Goal: Task Accomplishment & Management: Manage account settings

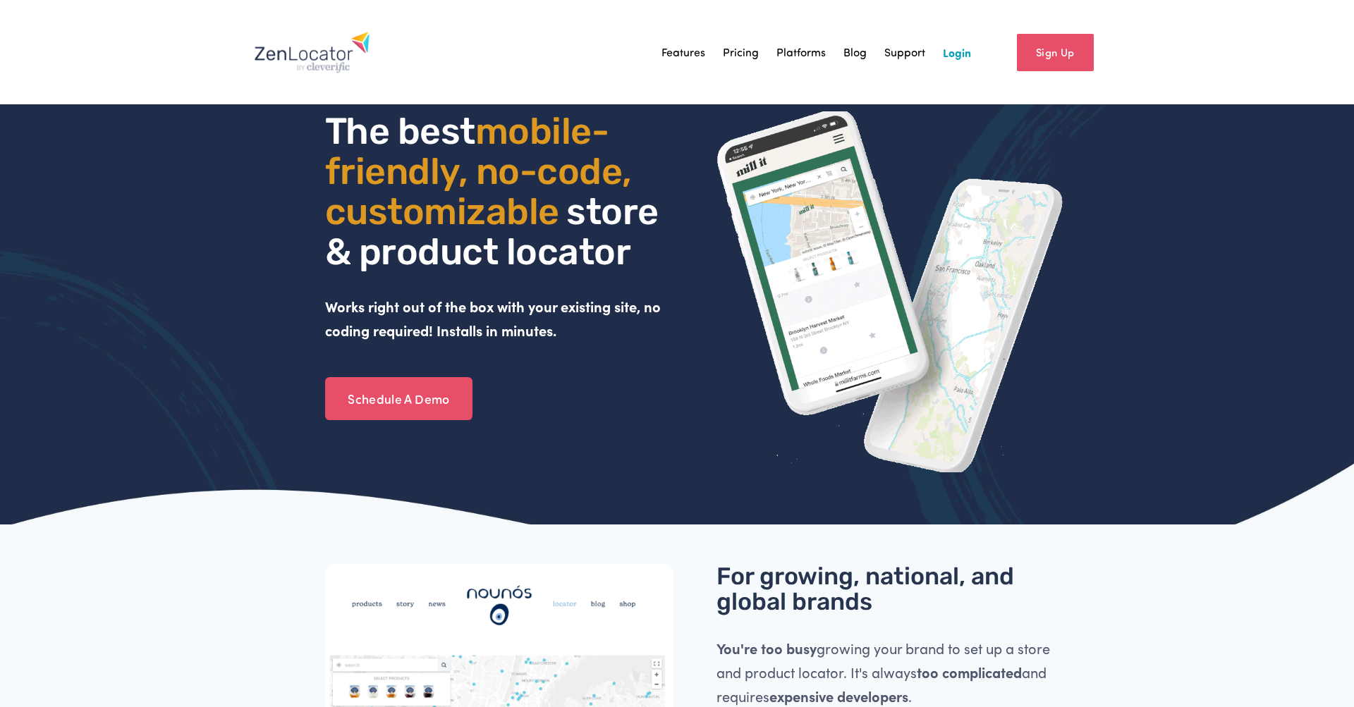
click at [956, 54] on link "Login" at bounding box center [957, 52] width 28 height 21
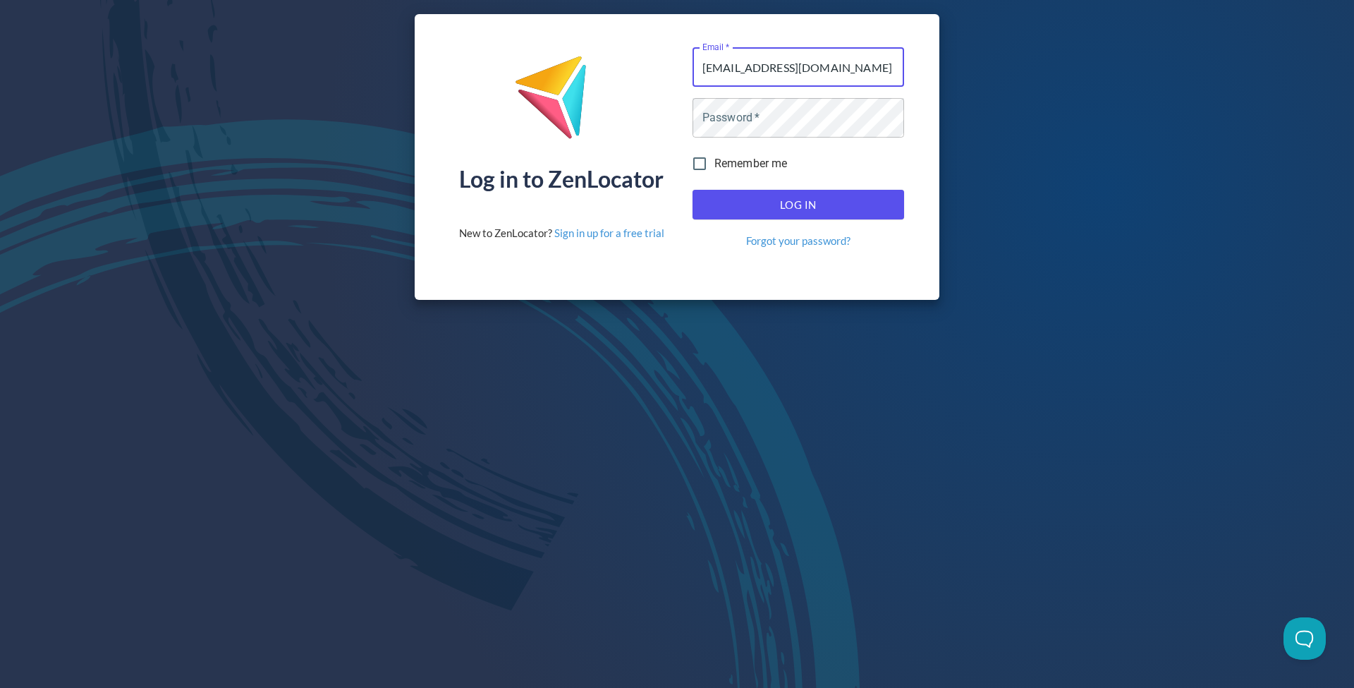
type input "bfleming@homakmfg.com"
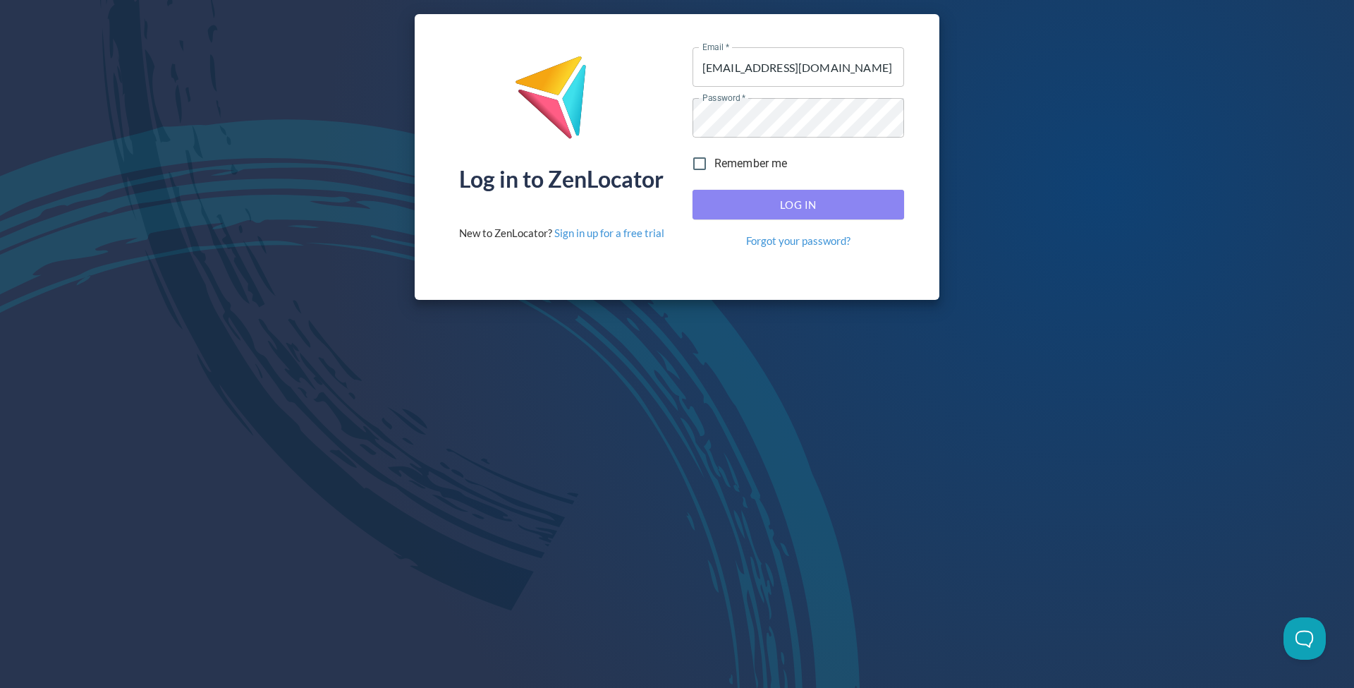
click at [795, 208] on span "Log In" at bounding box center [798, 204] width 181 height 18
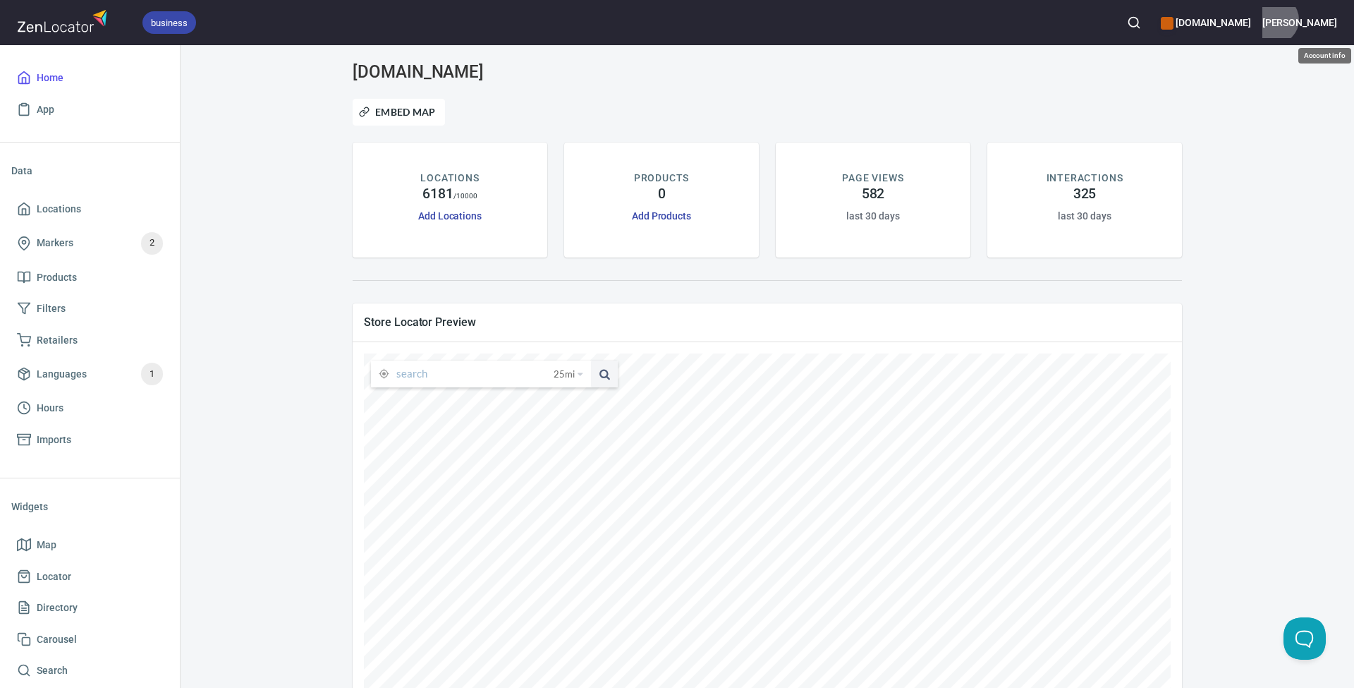
click at [1330, 20] on h6 "Brad" at bounding box center [1299, 23] width 75 height 16
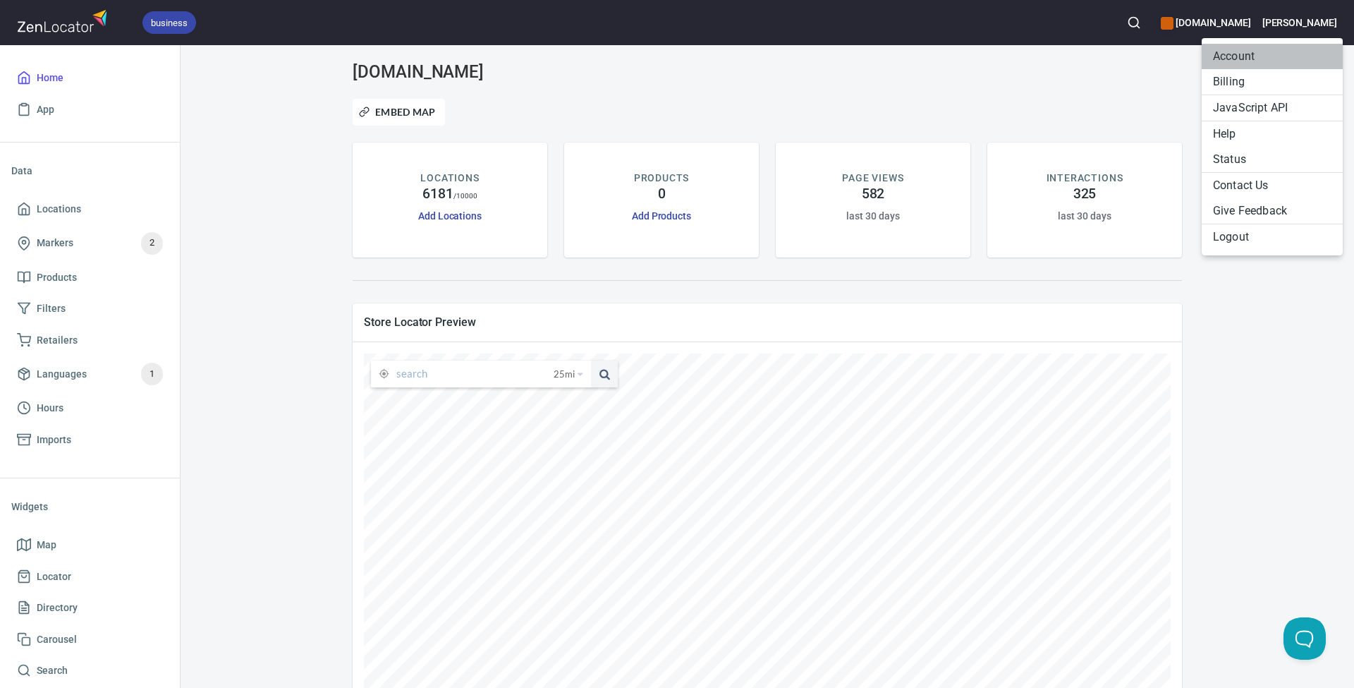
click at [1242, 56] on li "Account" at bounding box center [1272, 56] width 141 height 25
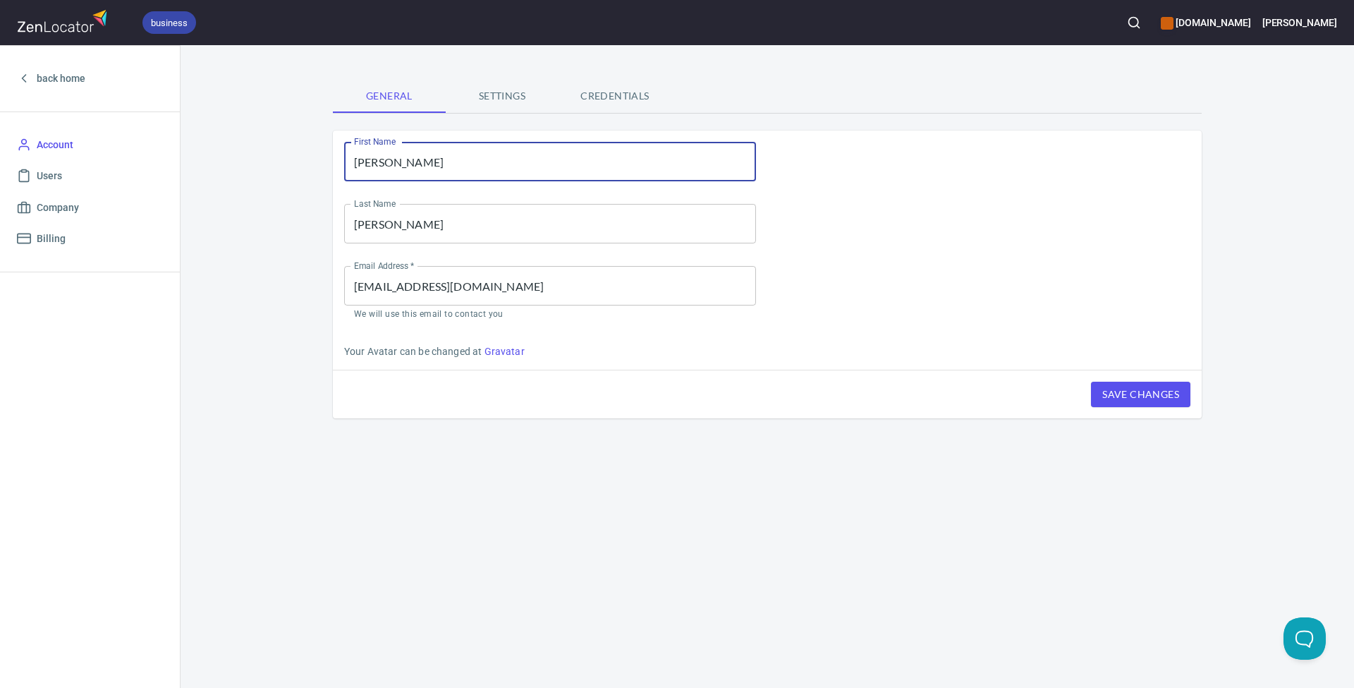
click at [418, 163] on input "Brad" at bounding box center [550, 161] width 412 height 39
type input "David"
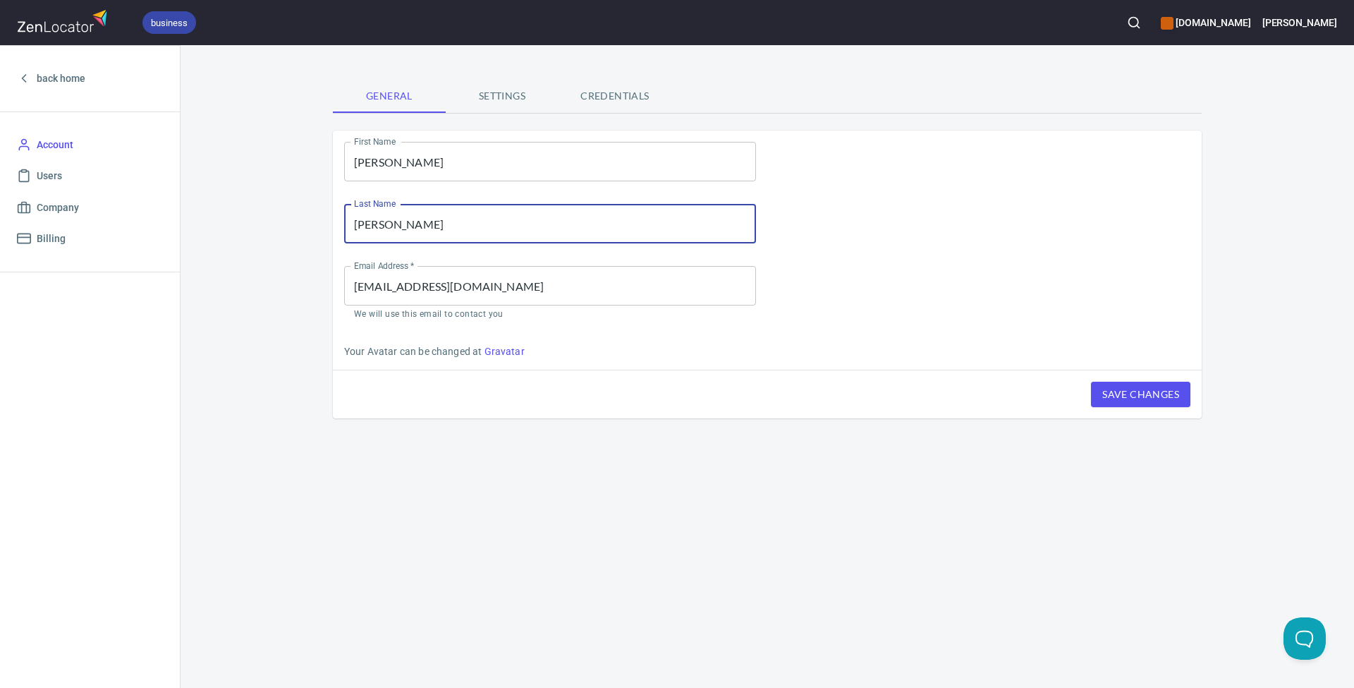
type input "Moyer"
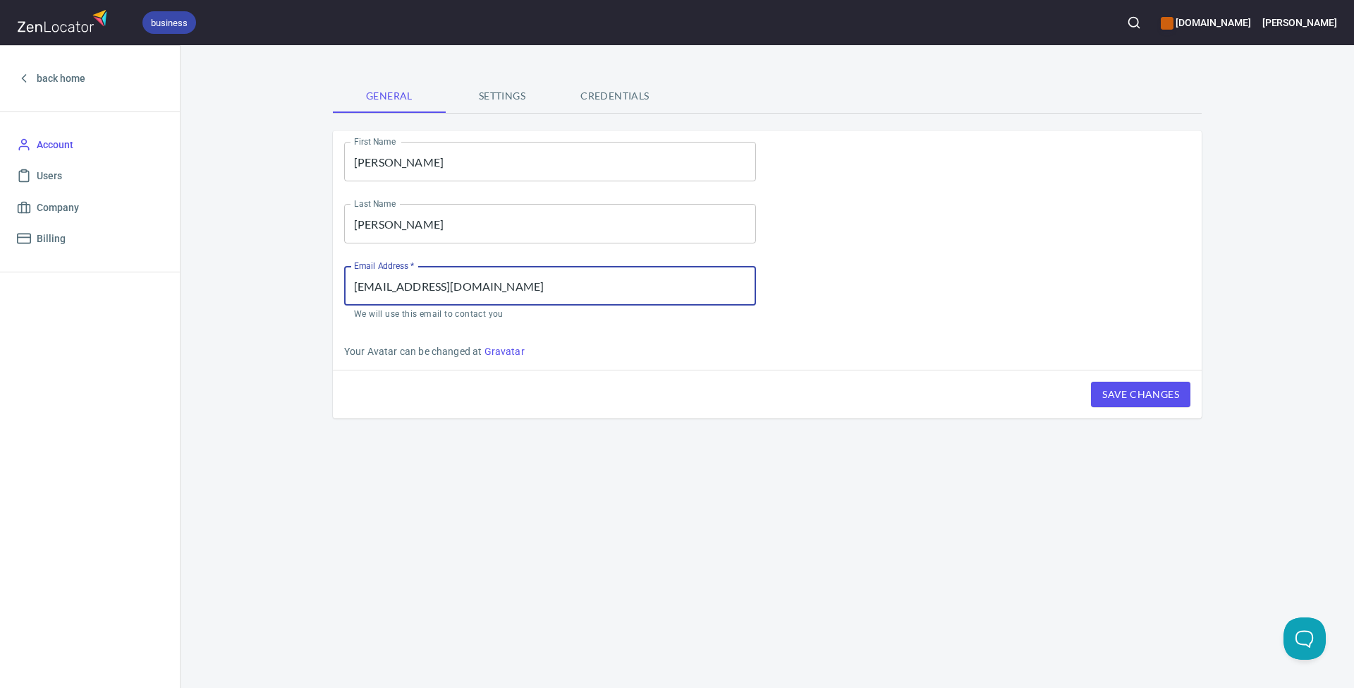
type input "marketing@homakmfg.com"
click at [1130, 395] on span "Save Changes" at bounding box center [1140, 395] width 77 height 18
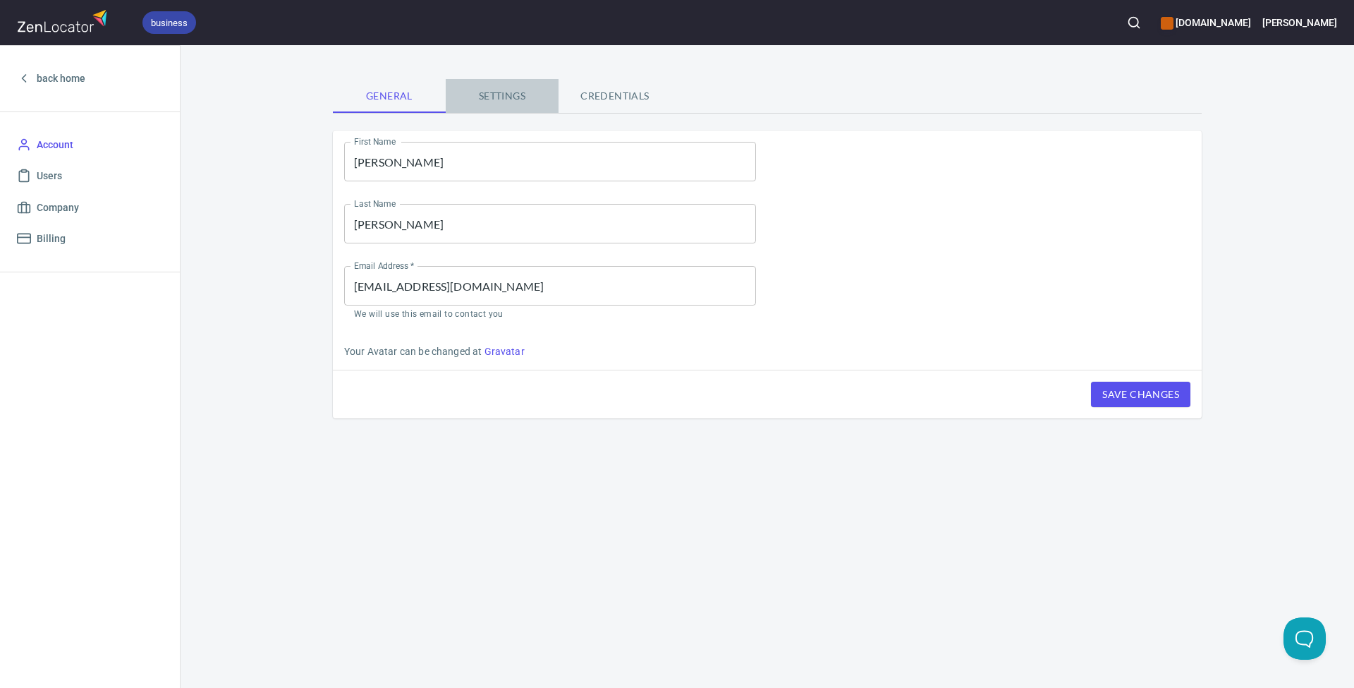
click at [508, 96] on span "Settings" at bounding box center [502, 96] width 96 height 18
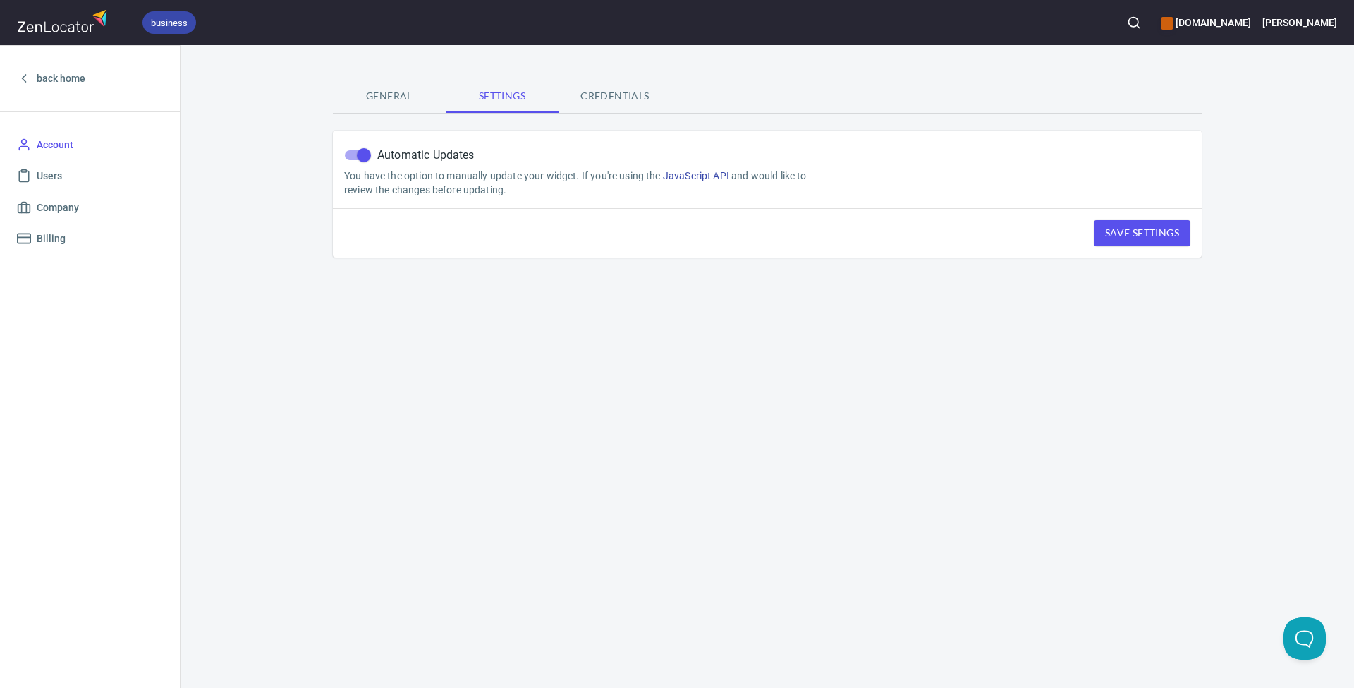
click at [389, 96] on span "General" at bounding box center [389, 96] width 96 height 18
